Goal: Find specific page/section: Find specific page/section

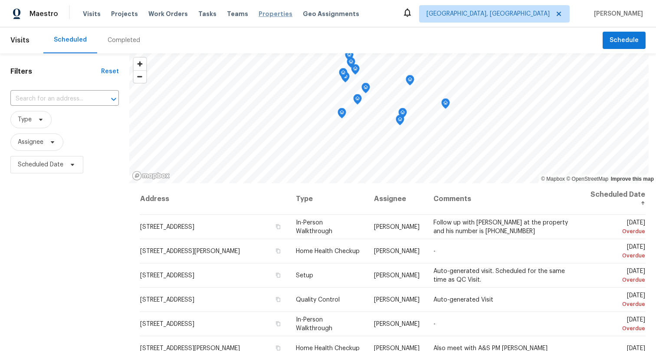
click at [267, 10] on span "Properties" at bounding box center [276, 14] width 34 height 9
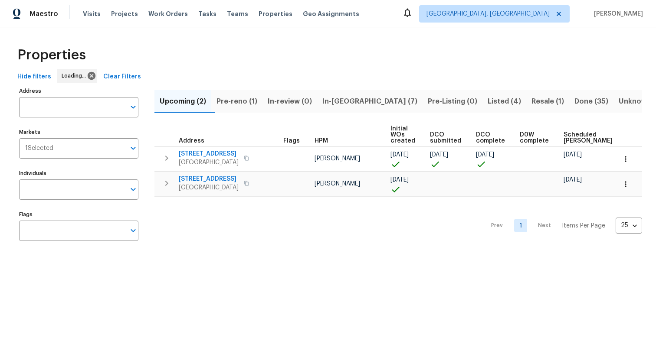
click at [230, 115] on div "Upcoming (2) Pre-reno (1) In-review (0) In-reno (7) Pre-Listing (0) Listed (4) …" at bounding box center [398, 167] width 488 height 165
click at [245, 100] on span "Pre-reno (1)" at bounding box center [236, 101] width 41 height 12
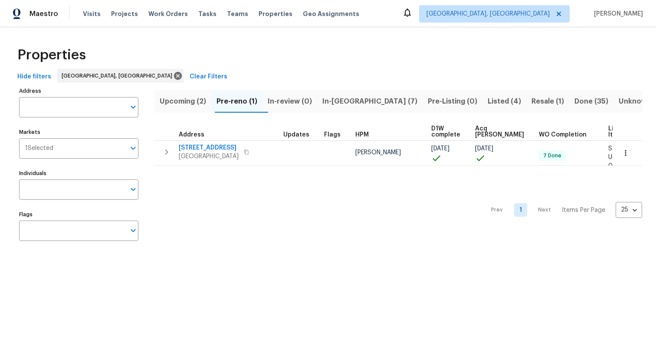
click at [428, 98] on span "Pre-Listing (0)" at bounding box center [452, 101] width 49 height 12
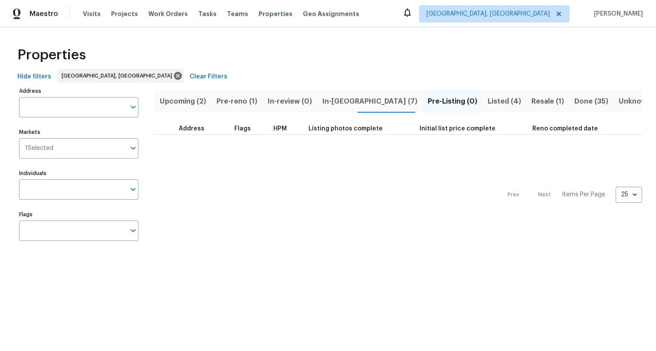
click at [175, 108] on button "Upcoming (2)" at bounding box center [182, 101] width 57 height 23
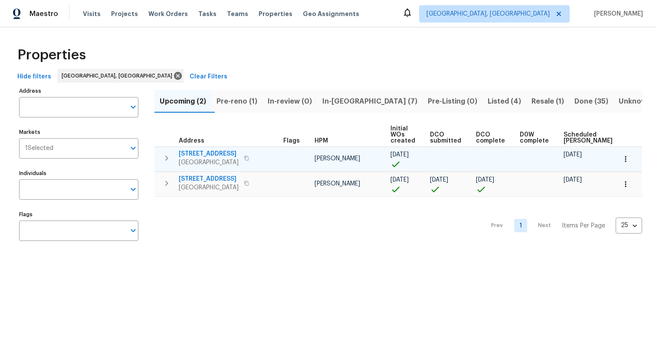
click at [213, 153] on span "804 Buckboard Rd SE" at bounding box center [209, 154] width 60 height 9
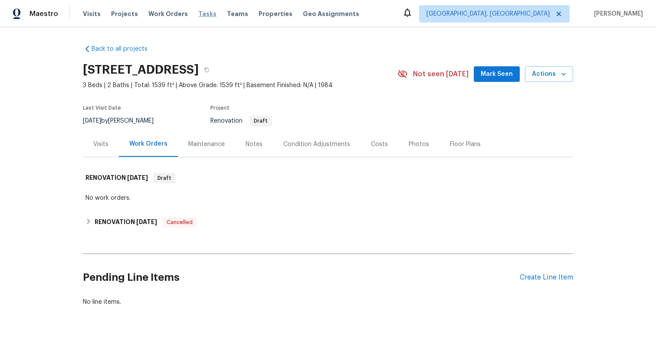
click at [198, 15] on span "Tasks" at bounding box center [207, 14] width 18 height 6
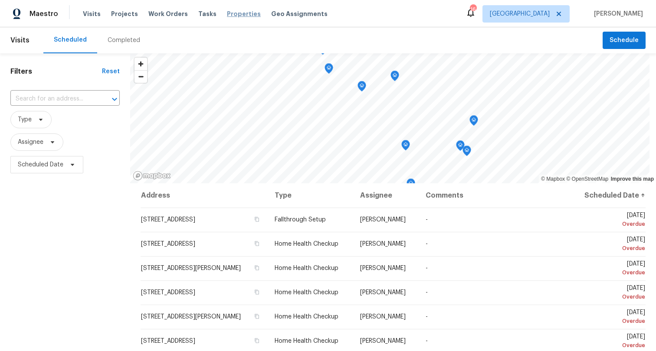
click at [234, 12] on span "Properties" at bounding box center [244, 14] width 34 height 9
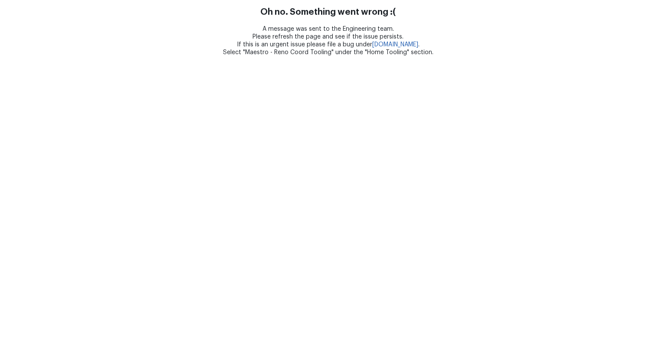
click at [223, 56] on html "Oh no. Something went wrong :( A message was sent to the Engineering team. Plea…" at bounding box center [328, 28] width 656 height 56
